Goal: Find specific page/section: Find specific page/section

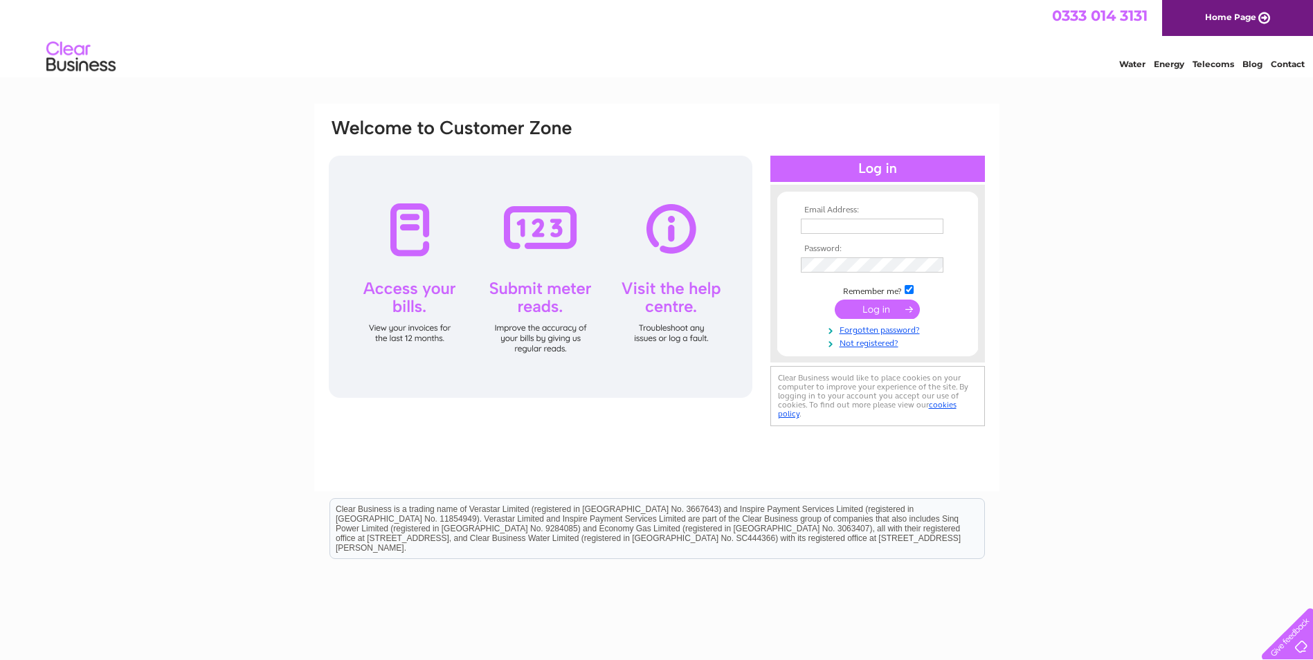
type input "accounts@coughtrie.com"
click at [882, 304] on input "submit" at bounding box center [877, 309] width 85 height 19
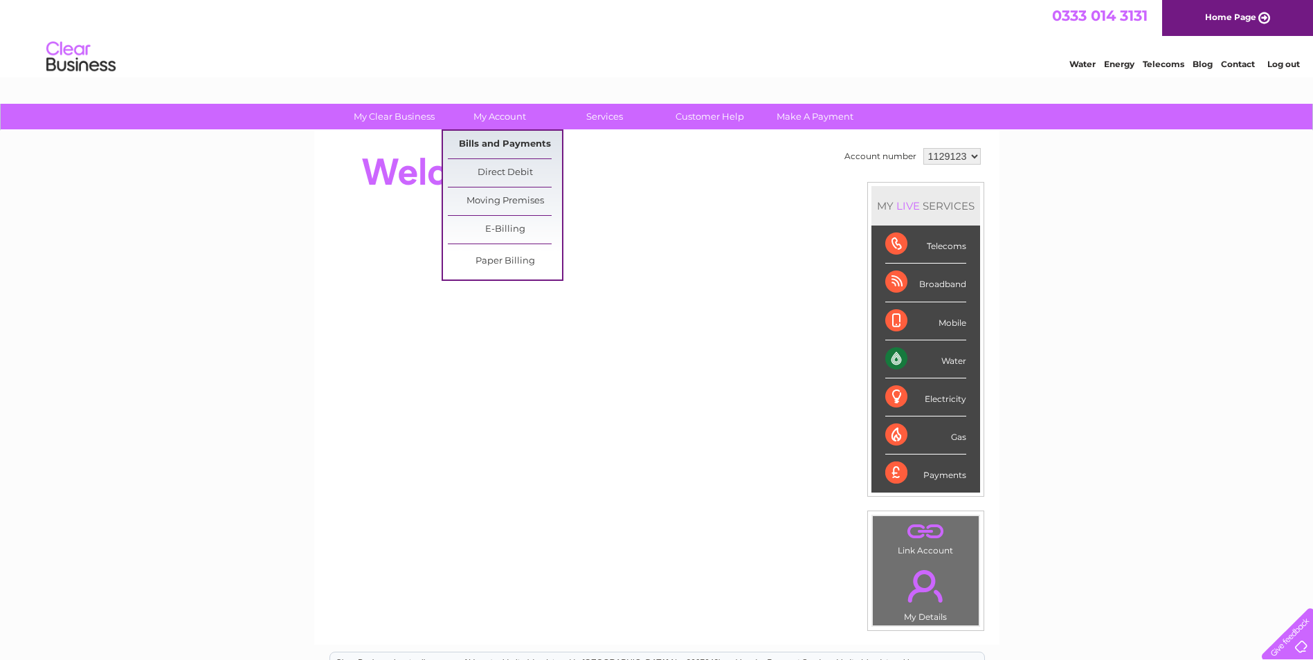
click at [490, 140] on link "Bills and Payments" at bounding box center [505, 145] width 114 height 28
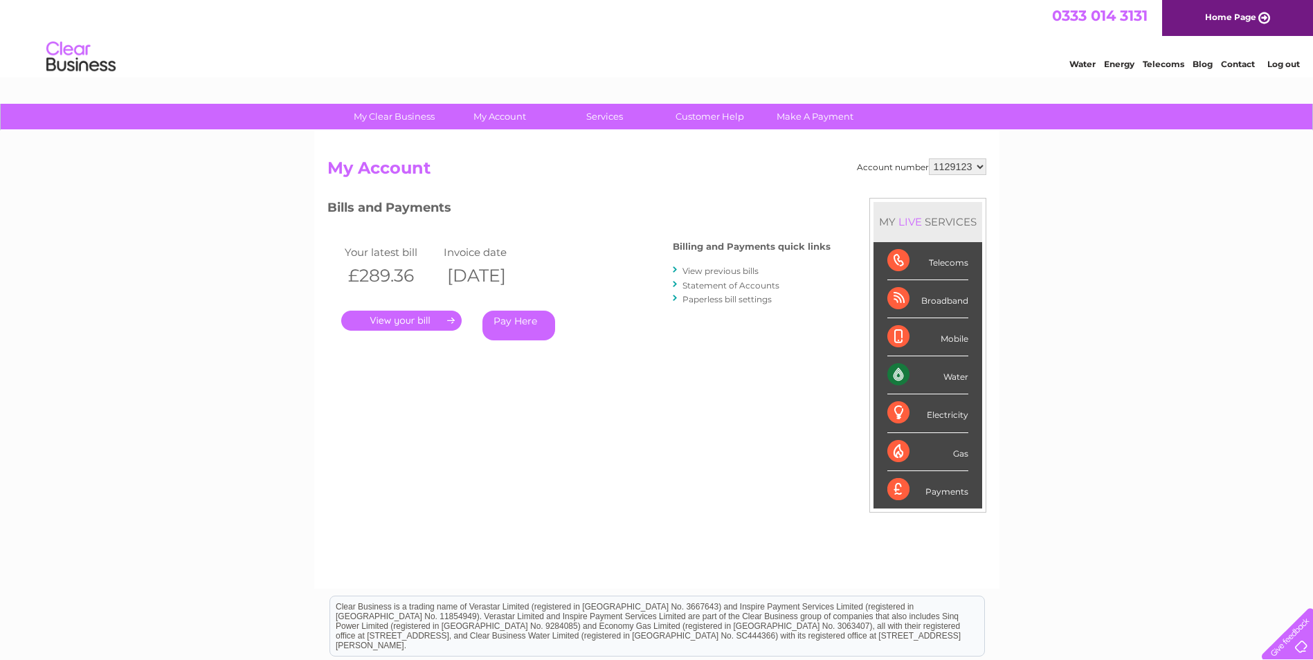
click at [431, 315] on link "." at bounding box center [401, 321] width 120 height 20
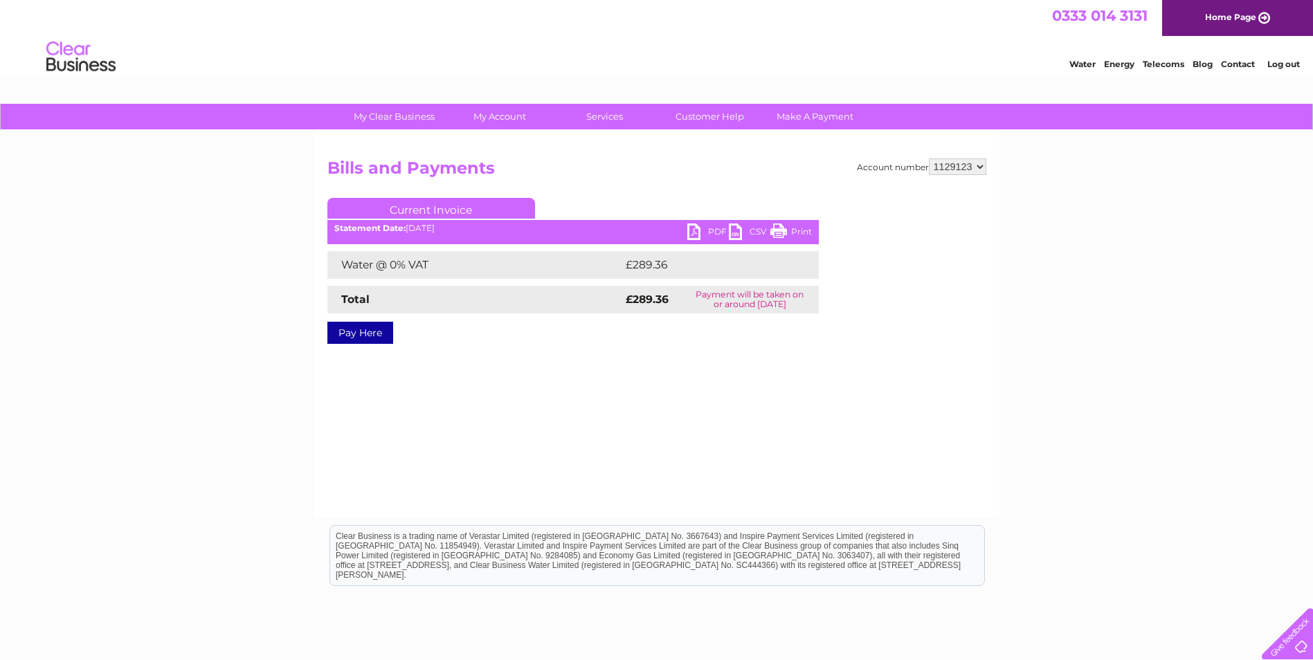
click at [693, 233] on link "PDF" at bounding box center [708, 234] width 42 height 20
